Goal: Task Accomplishment & Management: Manage account settings

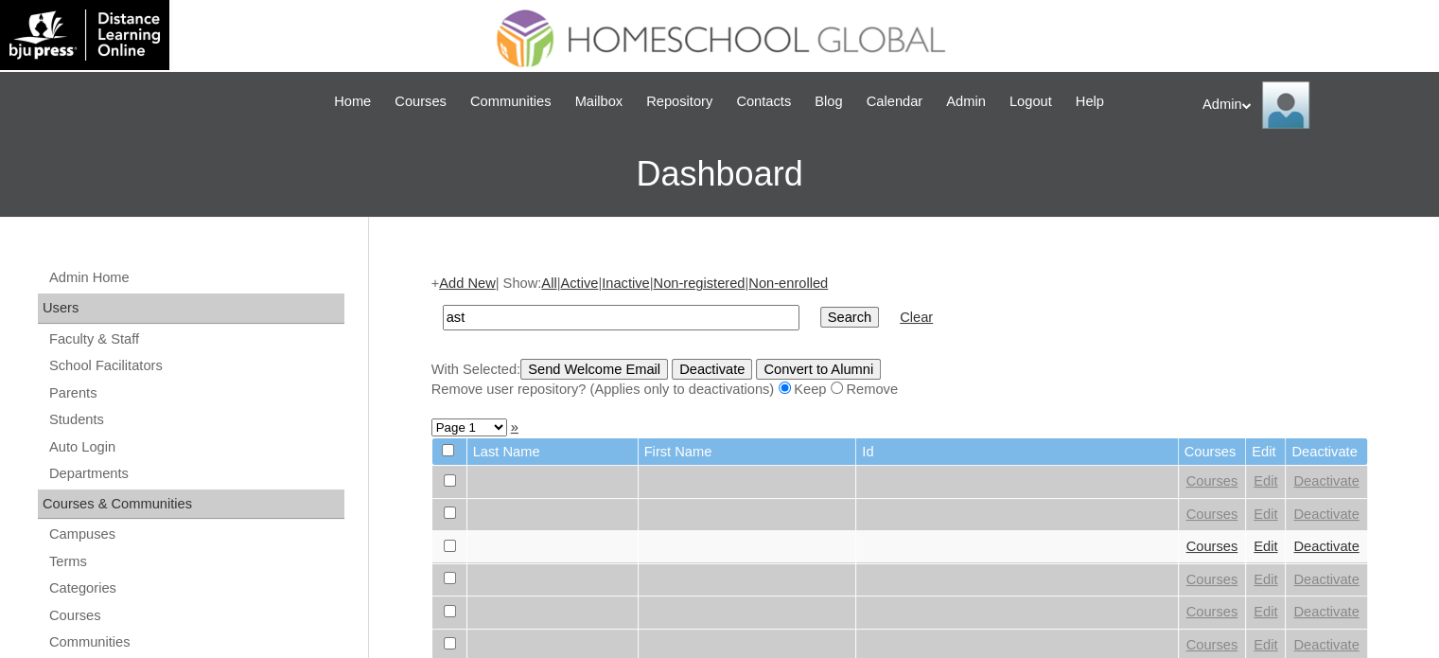
type input "astaño"
click at [820, 309] on input "Search" at bounding box center [849, 317] width 59 height 21
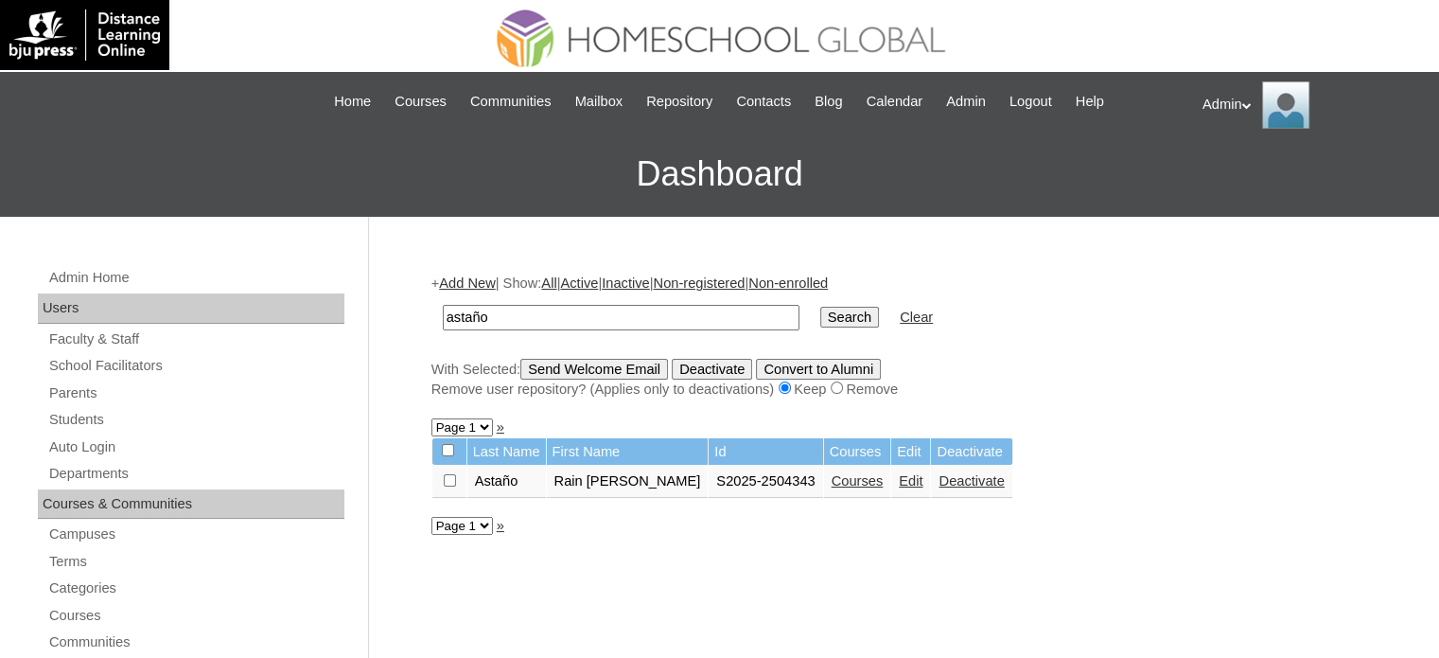
click at [832, 476] on link "Courses" at bounding box center [858, 480] width 52 height 15
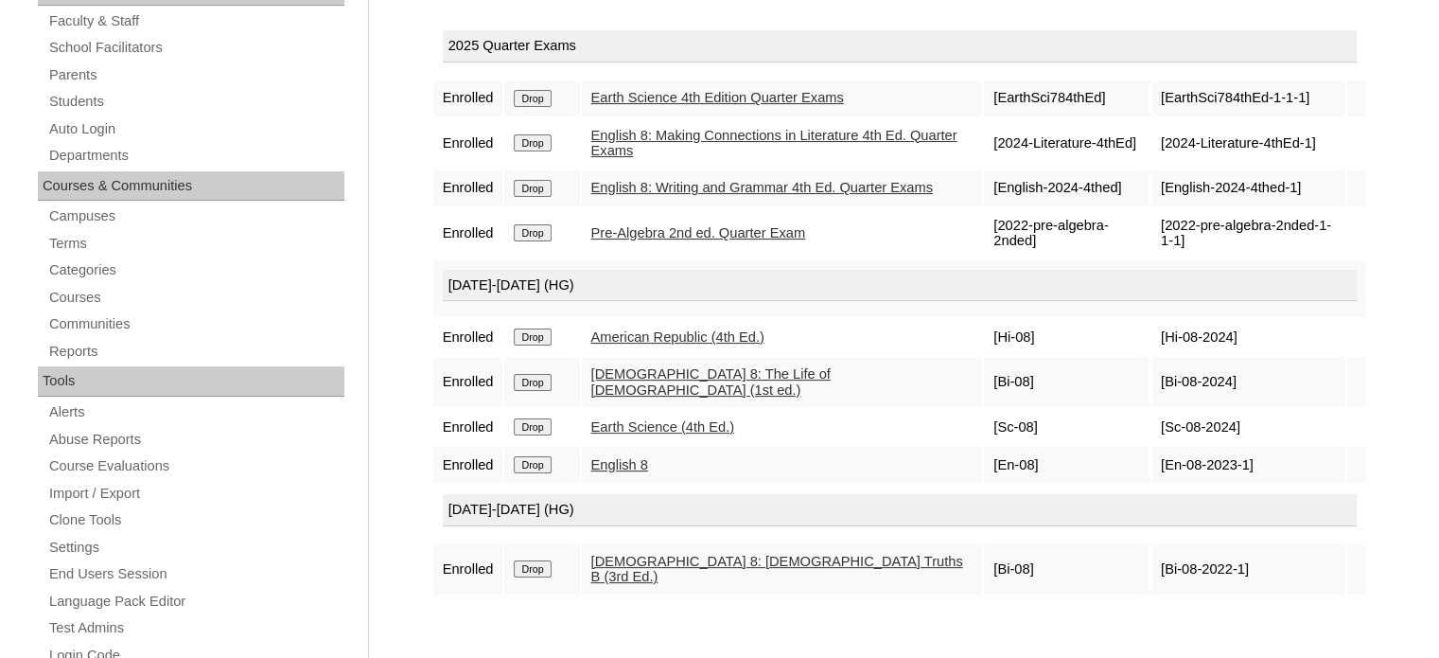
scroll to position [318, 0]
click at [541, 560] on input "Drop" at bounding box center [532, 568] width 37 height 17
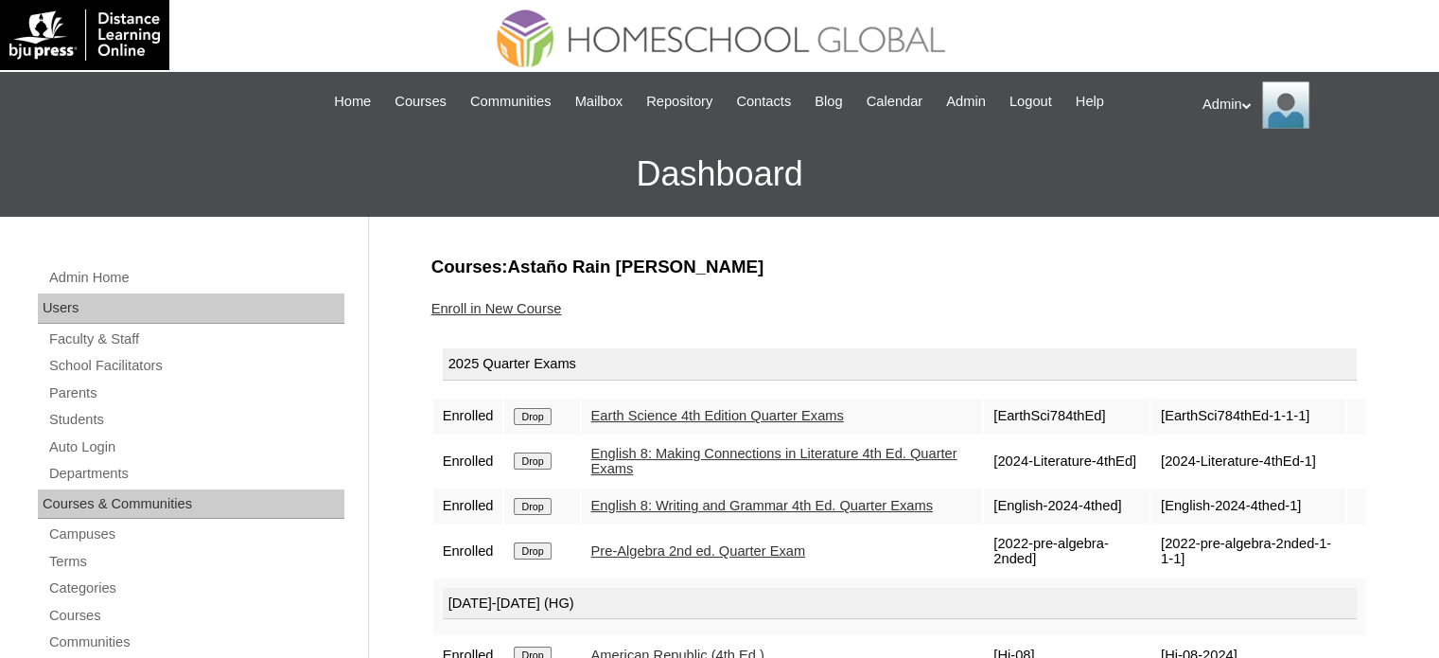
click at [514, 301] on link "Enroll in New Course" at bounding box center [496, 308] width 131 height 15
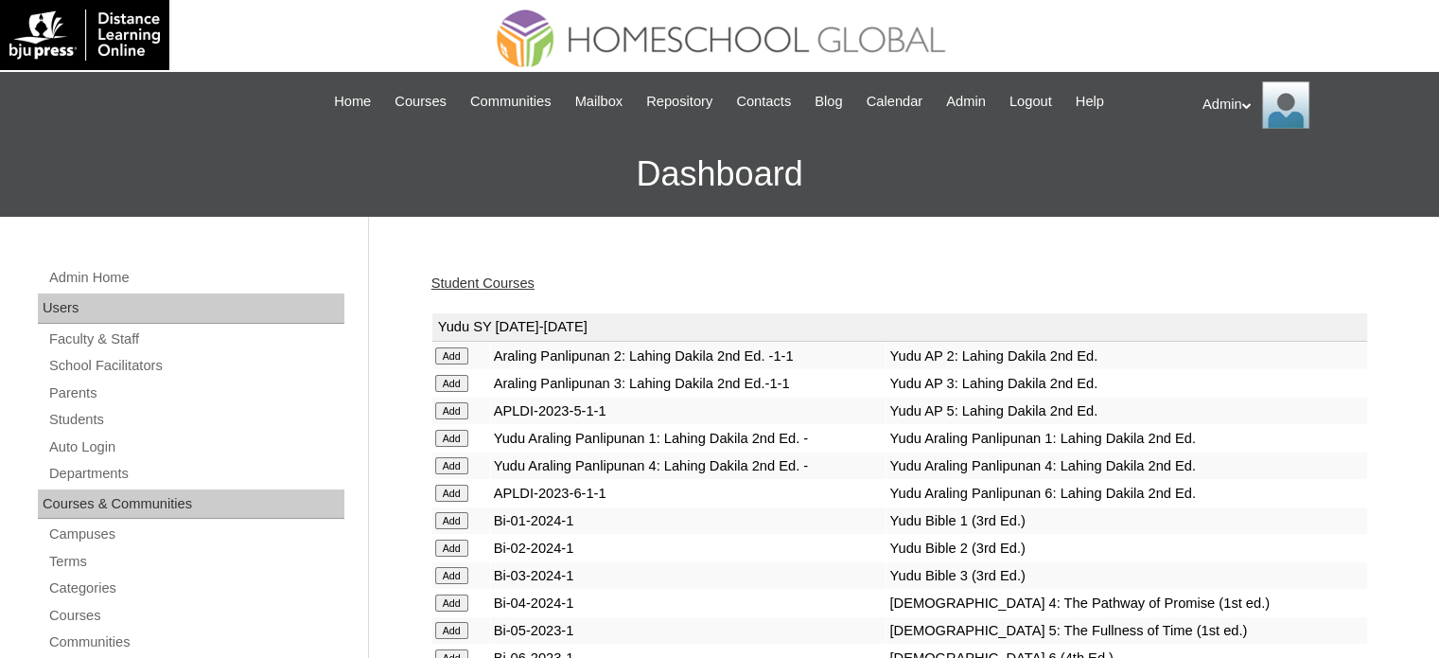
scroll to position [4061, 0]
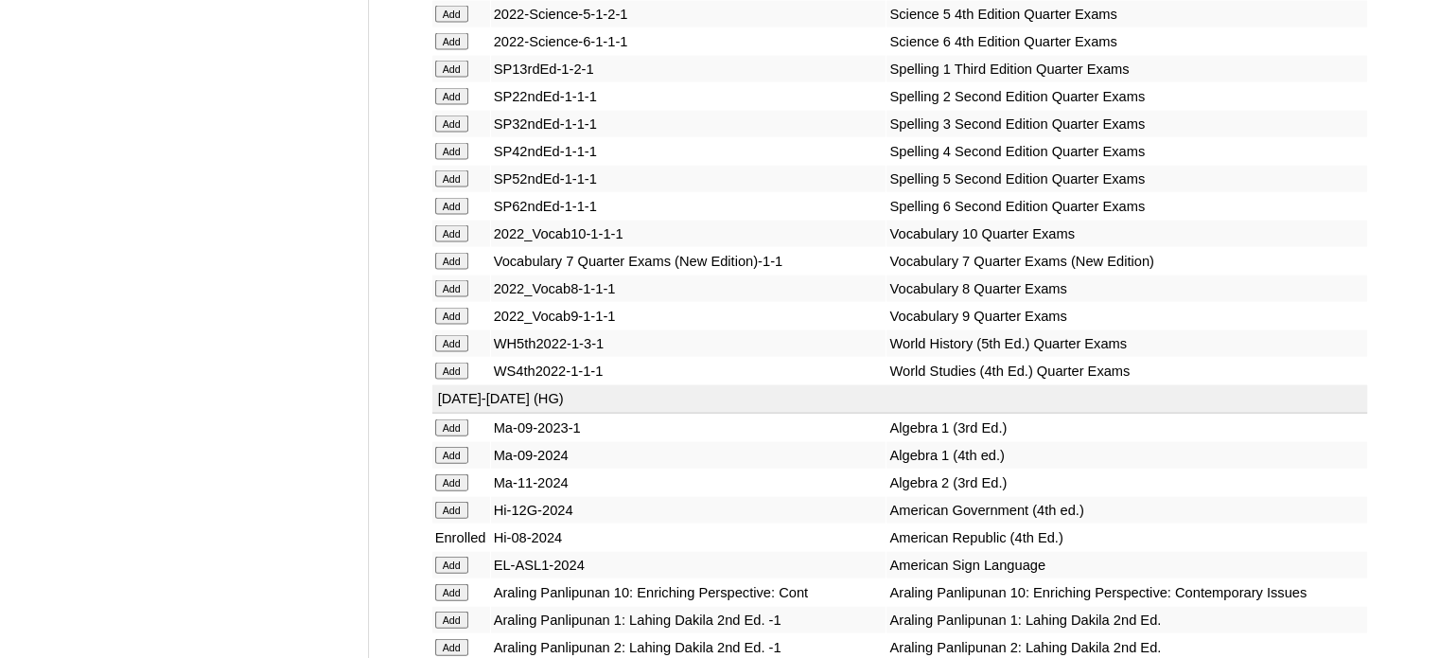
click at [454, 297] on input "Add" at bounding box center [451, 288] width 33 height 17
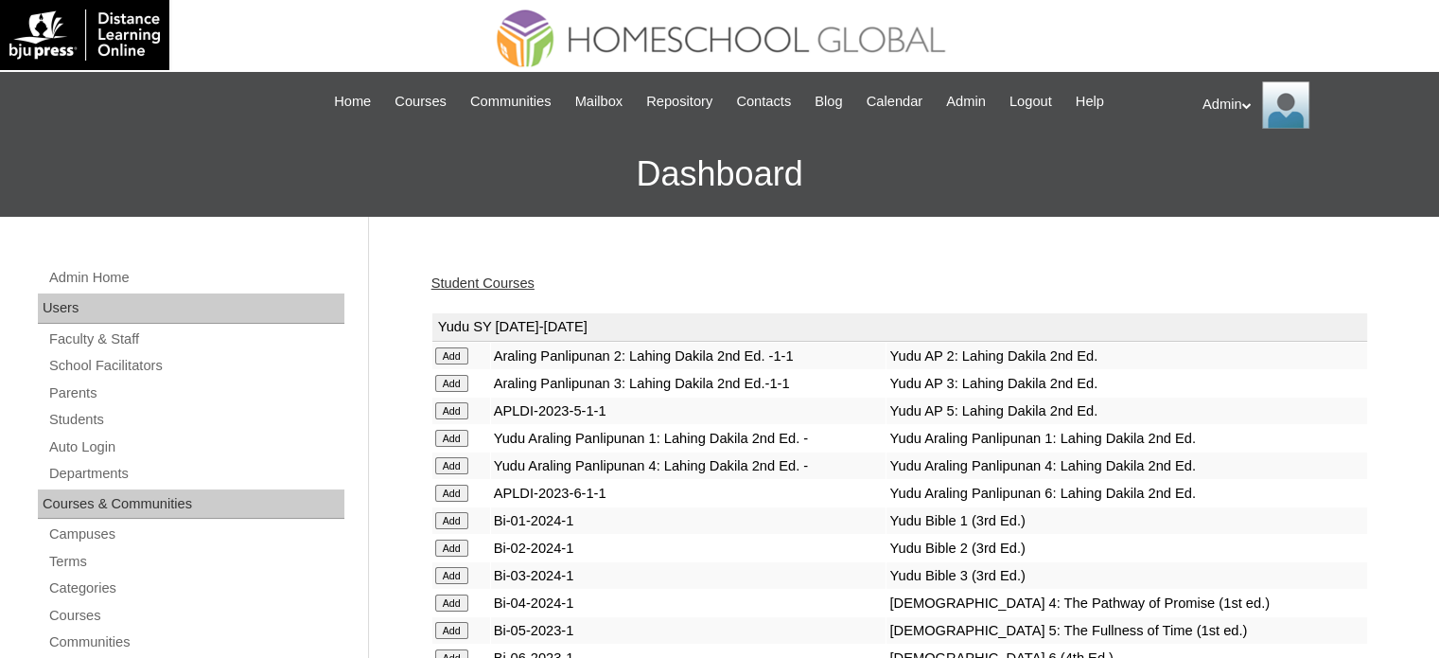
click at [498, 283] on link "Student Courses" at bounding box center [482, 282] width 103 height 15
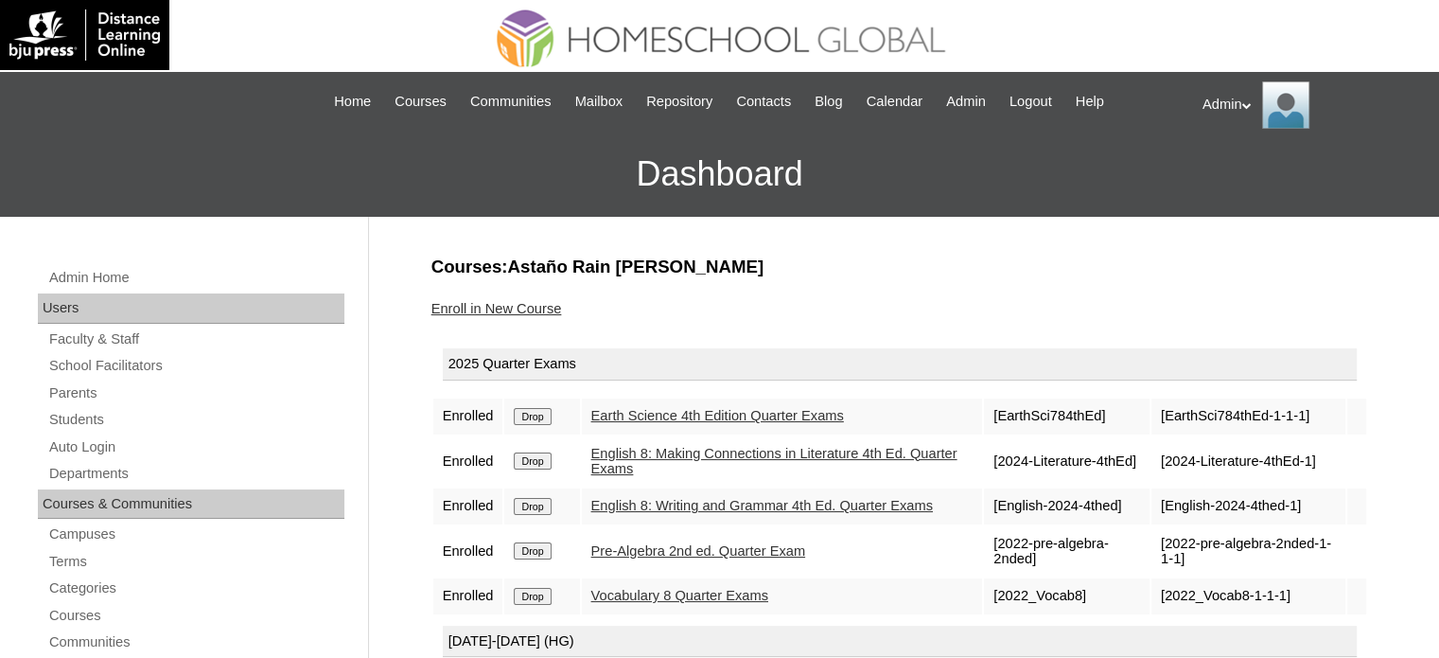
click at [501, 313] on link "Enroll in New Course" at bounding box center [496, 308] width 131 height 15
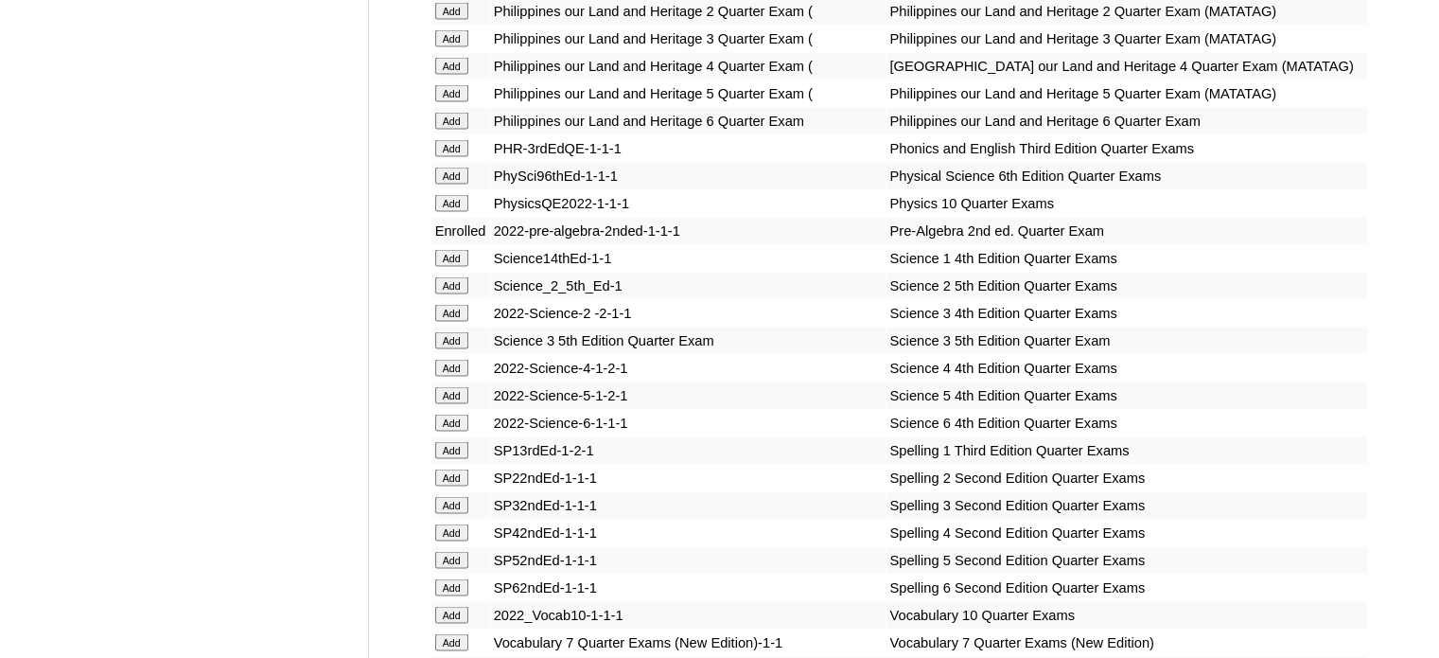
scroll to position [7442, 0]
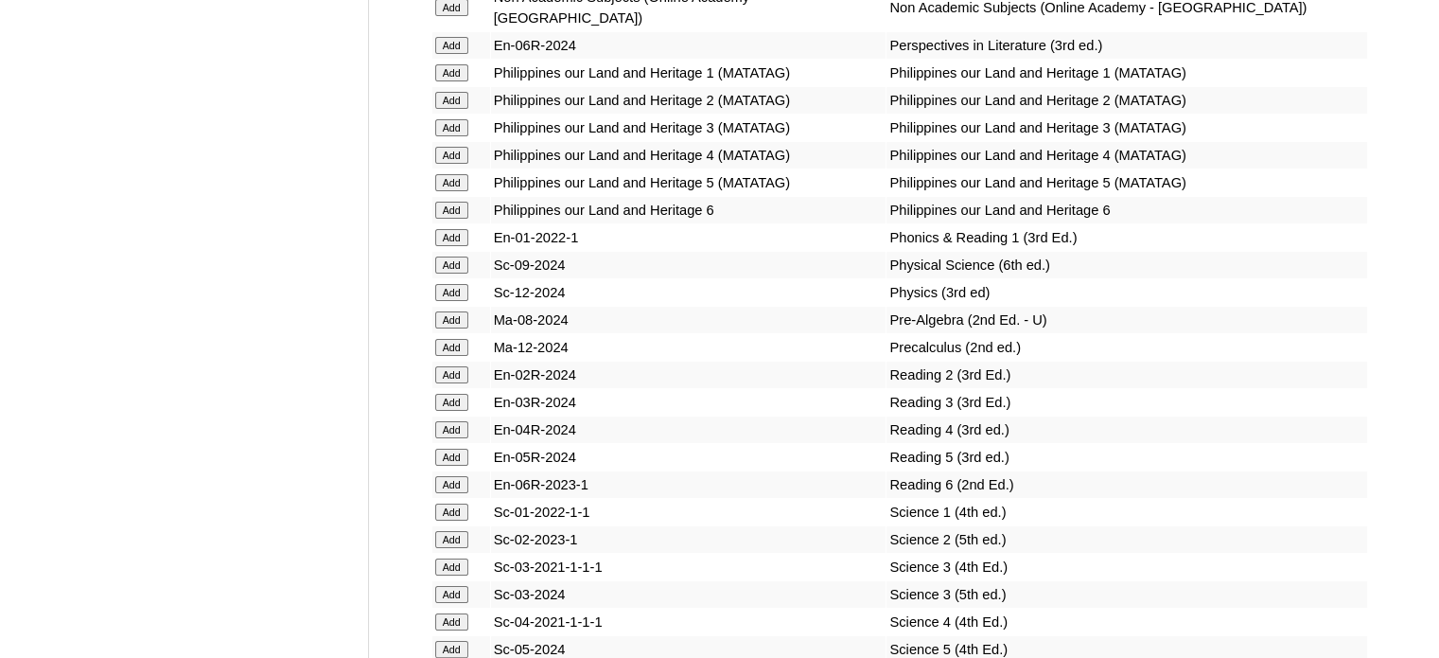
click at [449, 328] on input "Add" at bounding box center [451, 319] width 33 height 17
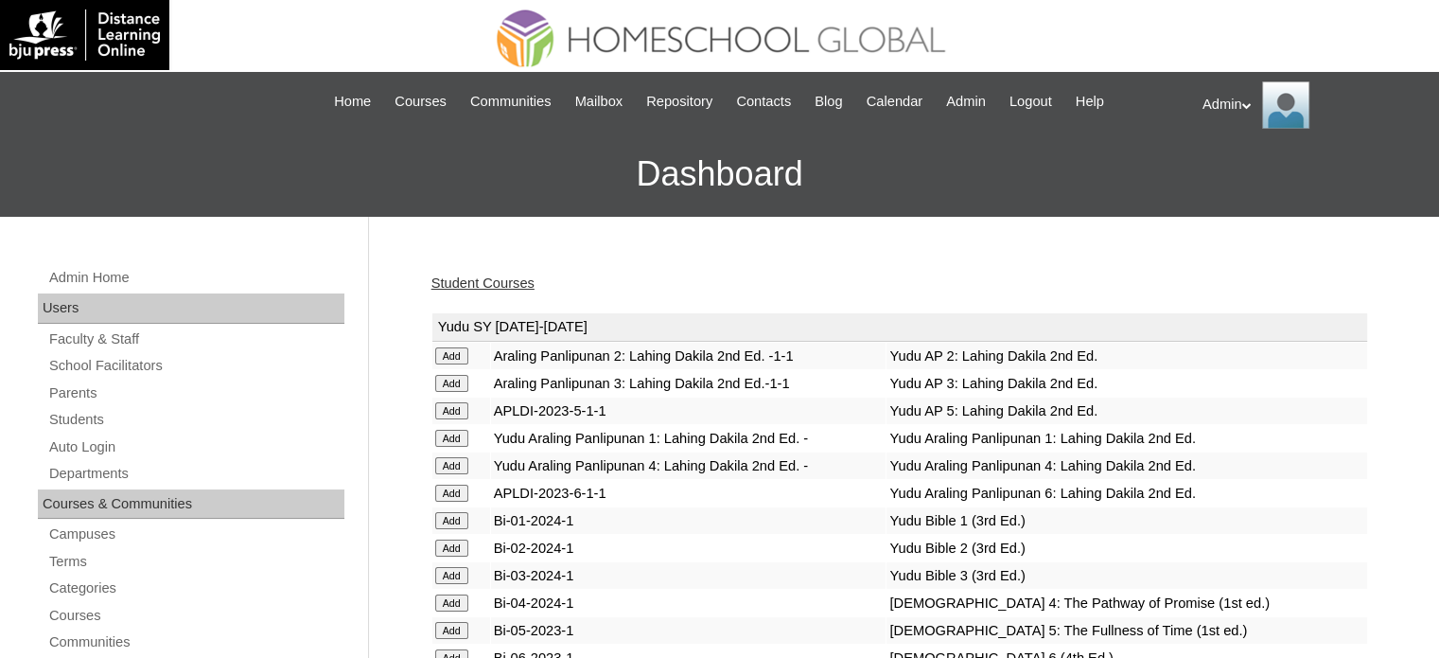
click at [491, 279] on link "Student Courses" at bounding box center [482, 282] width 103 height 15
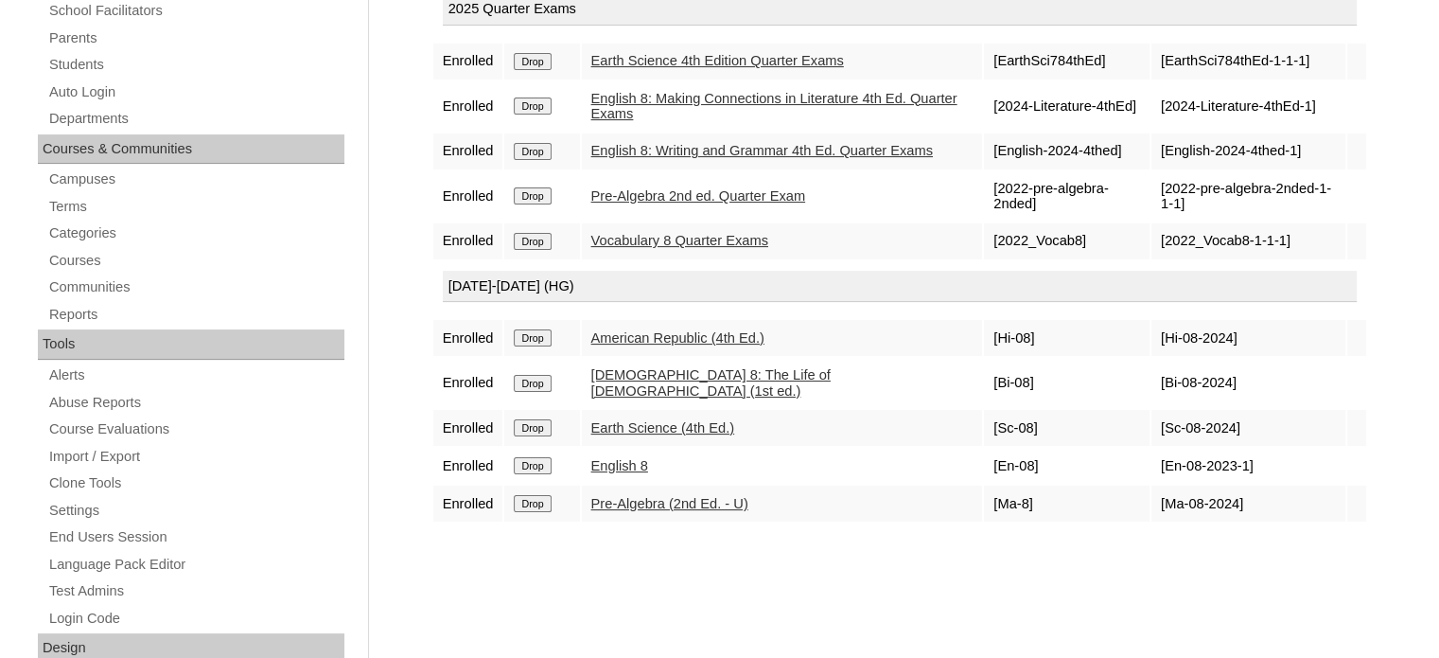
scroll to position [390, 0]
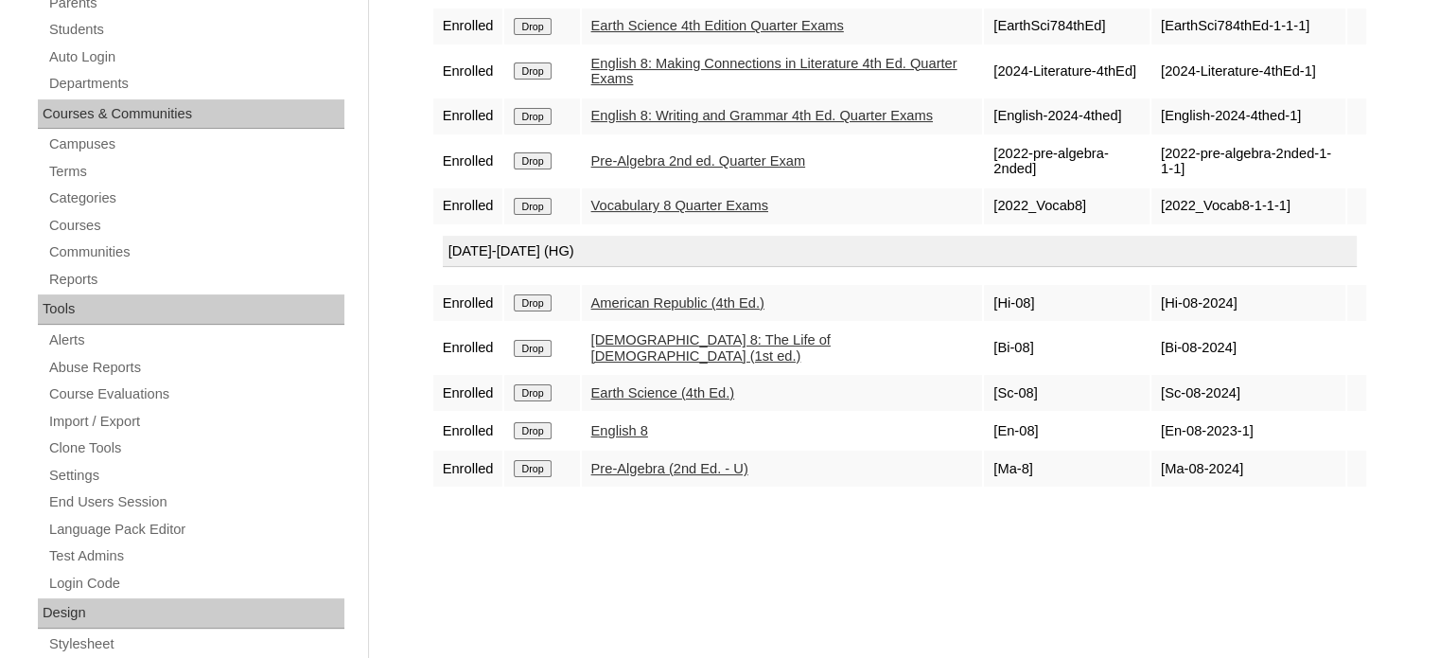
click at [597, 530] on div "Courses:Astaño Rain [PERSON_NAME] Enroll in New Course 2025 Quarter Exams Enrol…" at bounding box center [895, 498] width 946 height 1267
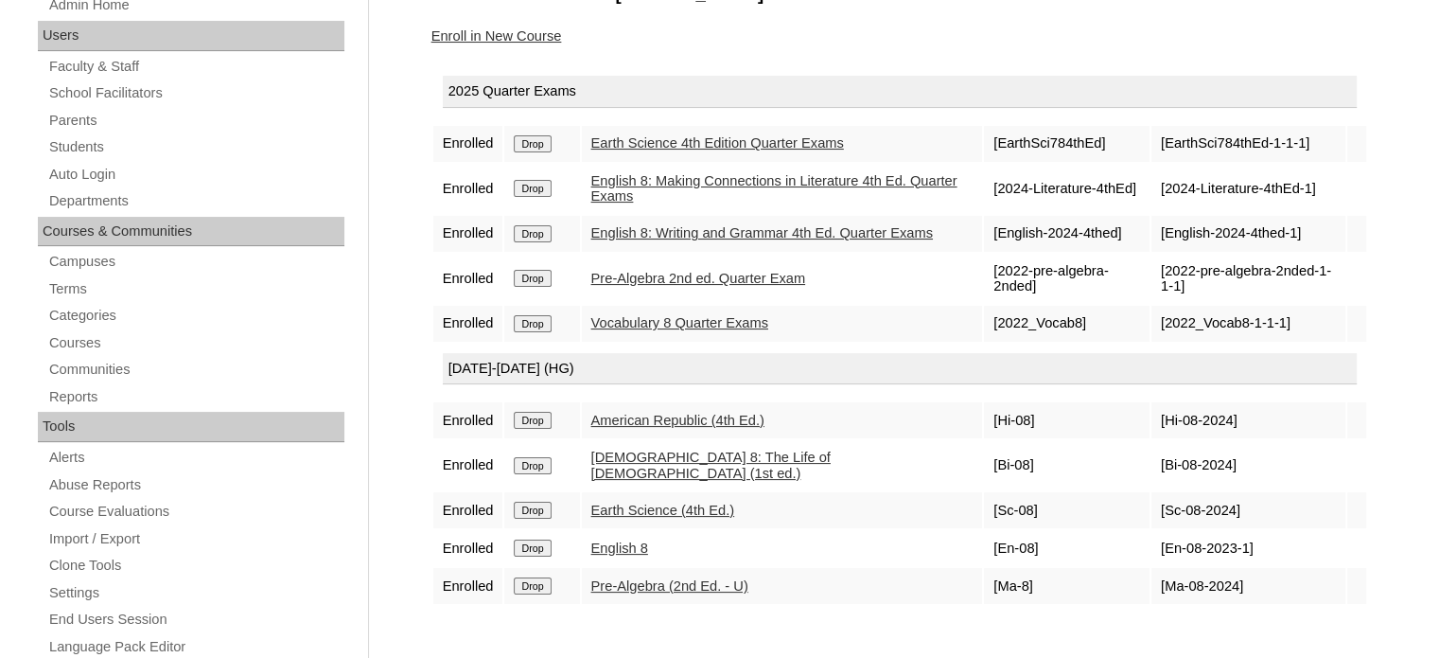
scroll to position [273, 0]
click at [513, 30] on link "Enroll in New Course" at bounding box center [496, 35] width 131 height 15
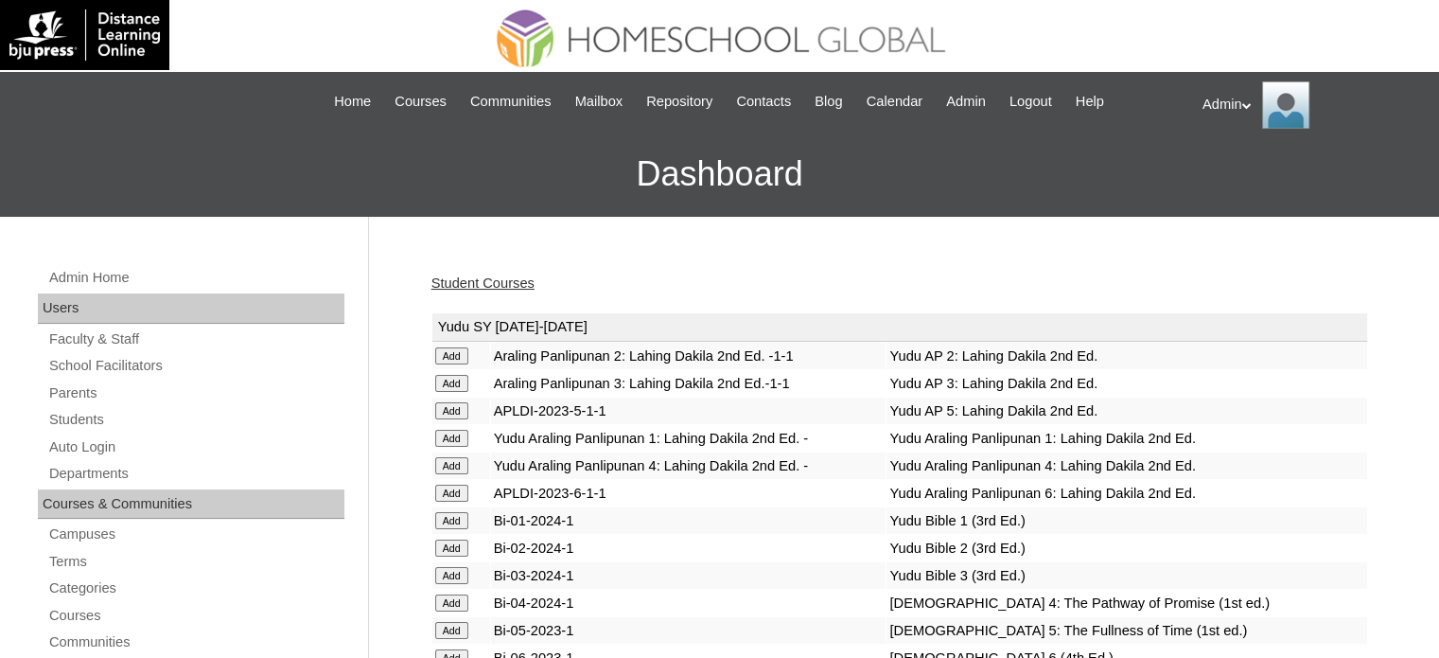
scroll to position [1497, 0]
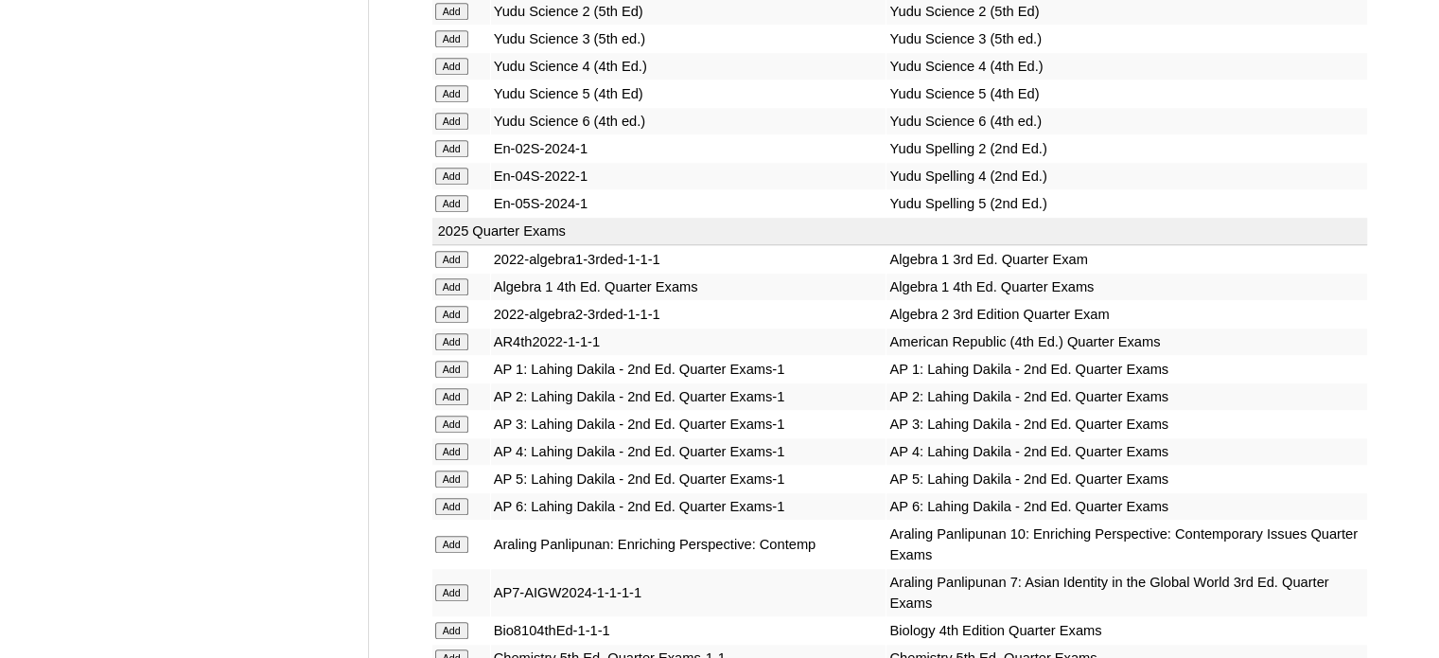
click at [458, 333] on input "Add" at bounding box center [451, 341] width 33 height 17
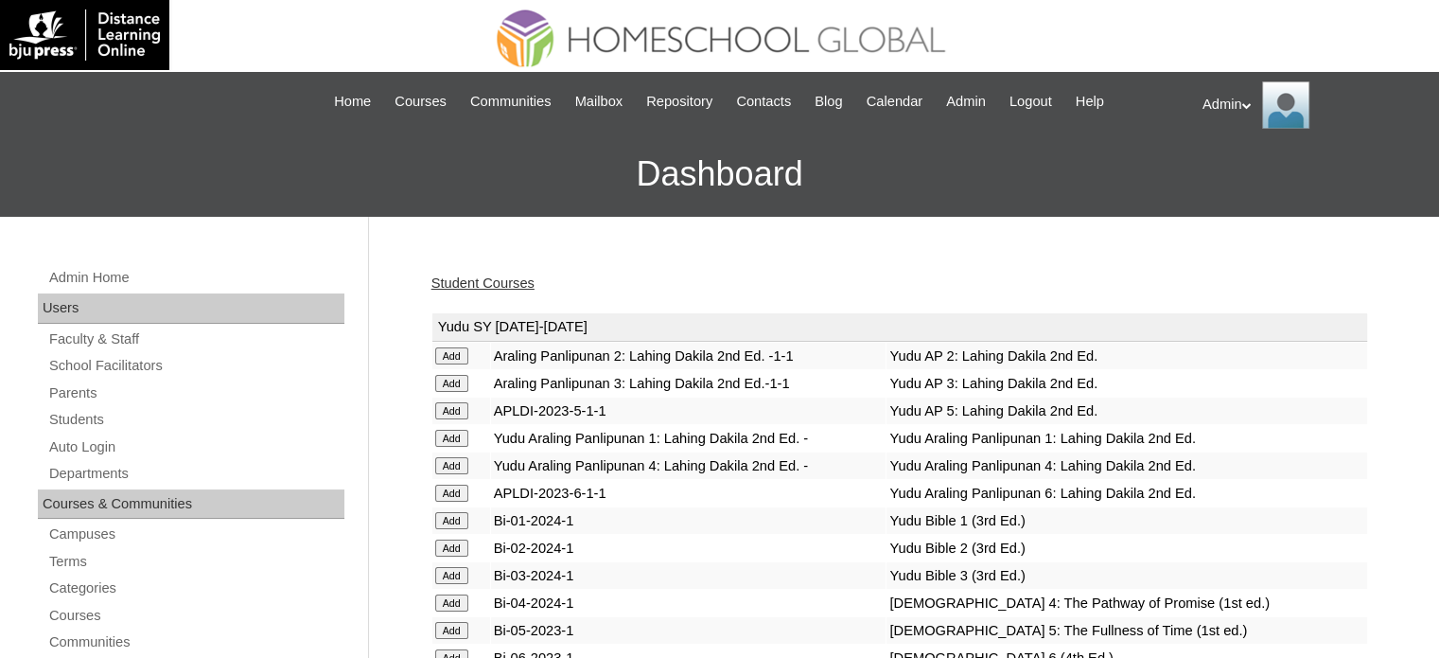
click at [507, 279] on link "Student Courses" at bounding box center [482, 282] width 103 height 15
